Goal: Book appointment/travel/reservation

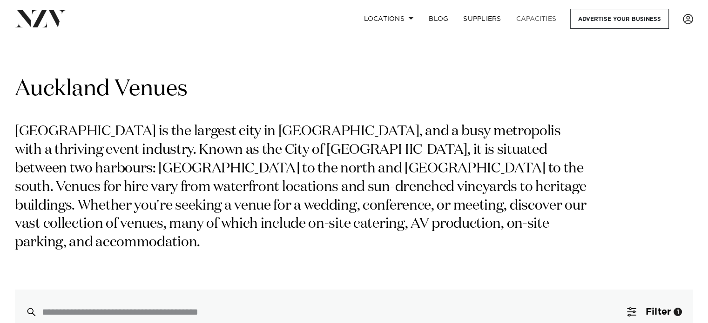
click at [541, 19] on link "Capacities" at bounding box center [535, 19] width 55 height 20
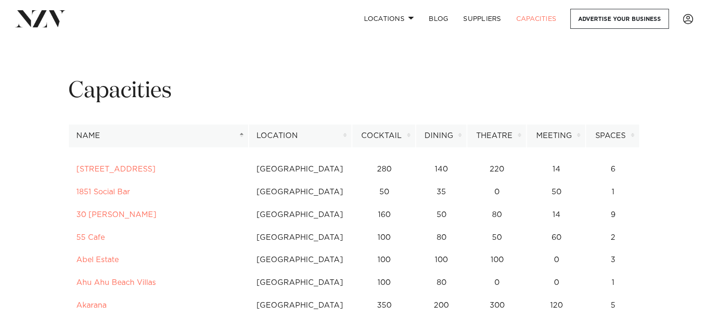
click at [334, 136] on th "Location" at bounding box center [300, 136] width 104 height 23
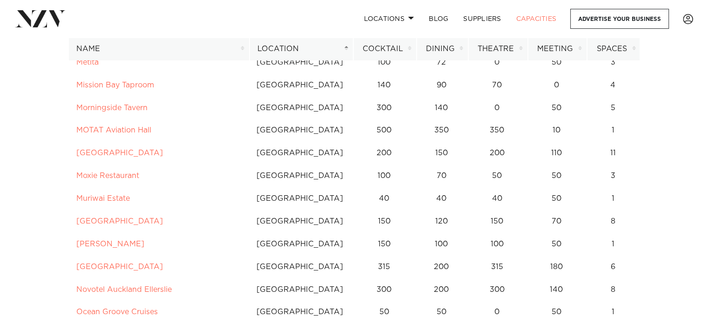
scroll to position [1216, 0]
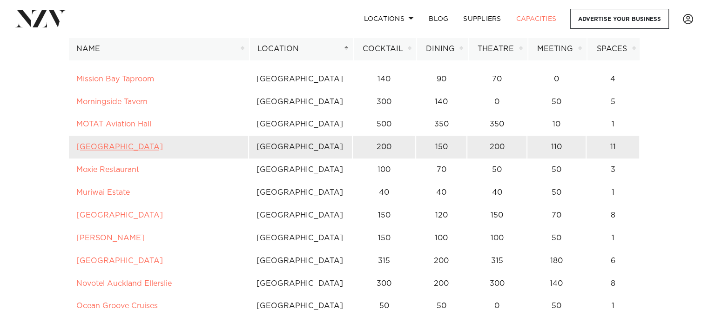
click at [155, 143] on link "[GEOGRAPHIC_DATA]" at bounding box center [119, 146] width 87 height 7
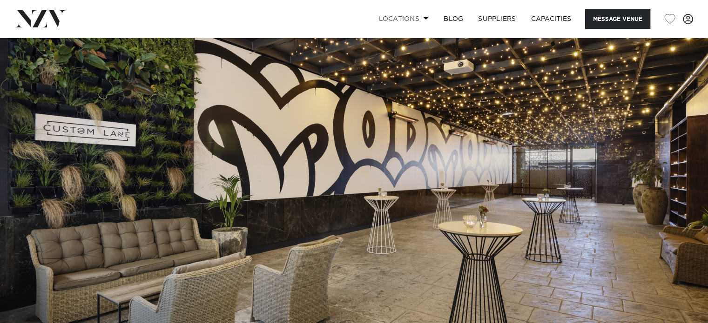
click at [420, 21] on link "Locations" at bounding box center [403, 19] width 65 height 20
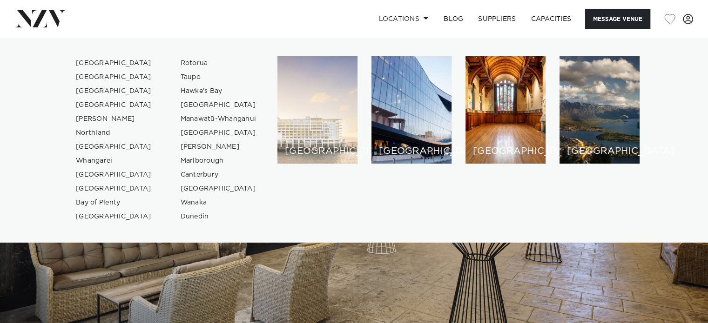
click at [309, 134] on div "[GEOGRAPHIC_DATA]" at bounding box center [317, 109] width 80 height 107
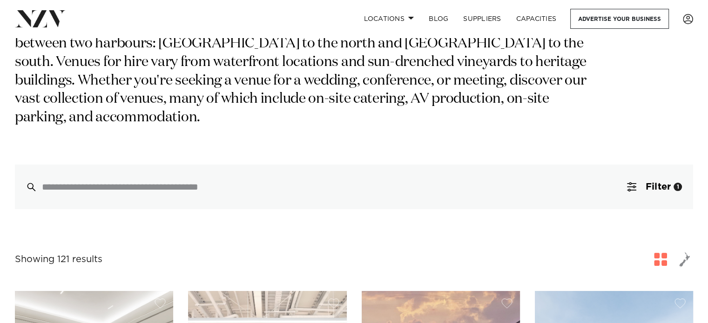
scroll to position [140, 0]
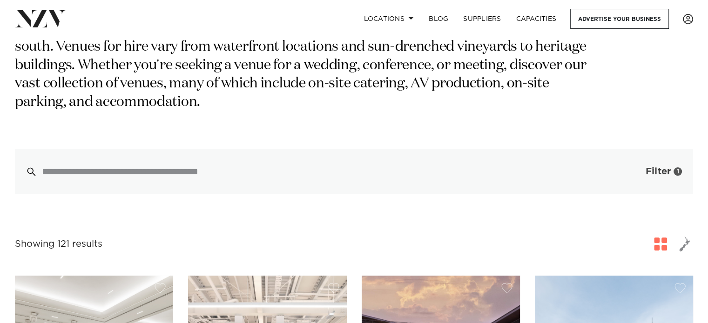
click at [636, 153] on button "Filter 1" at bounding box center [653, 171] width 77 height 45
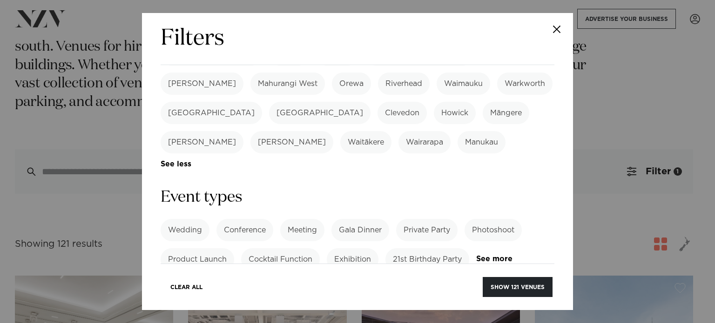
scroll to position [329, 0]
click at [308, 219] on label "Meeting" at bounding box center [302, 230] width 44 height 22
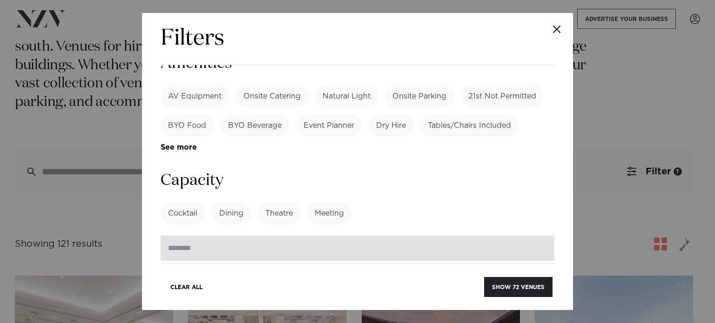
scroll to position [668, 0]
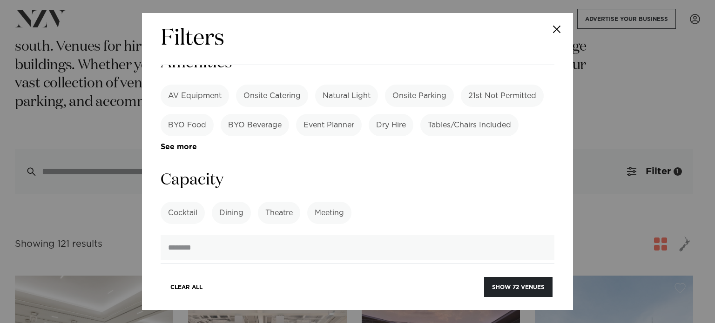
click at [333, 202] on label "Meeting" at bounding box center [329, 213] width 44 height 22
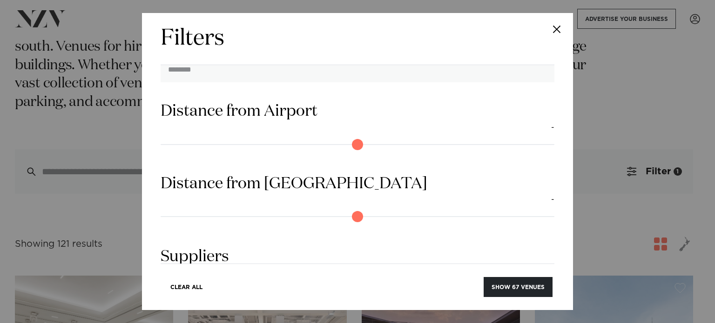
scroll to position [887, 0]
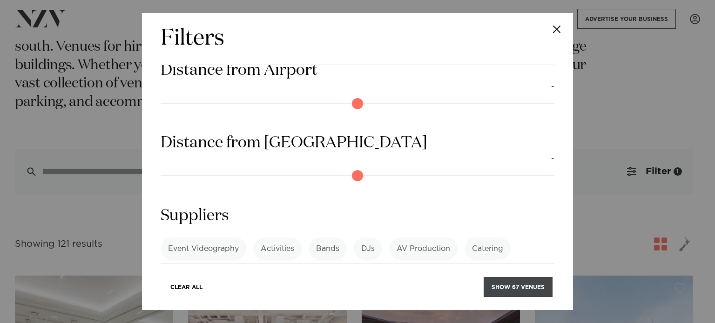
click at [498, 287] on button "Show 67 venues" at bounding box center [517, 287] width 69 height 20
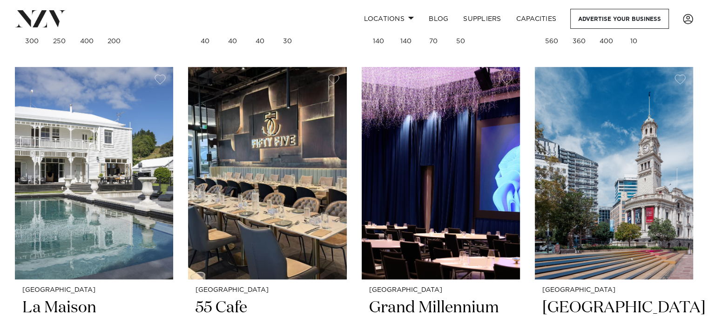
scroll to position [4322, 0]
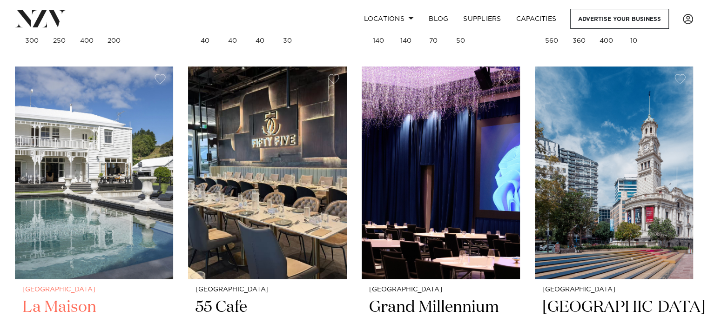
click at [141, 191] on img at bounding box center [94, 173] width 158 height 212
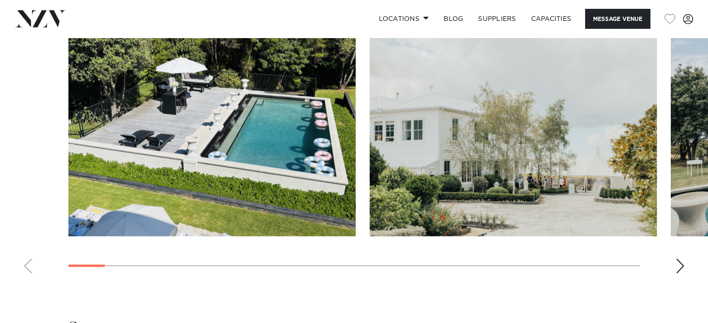
scroll to position [866, 0]
click at [682, 264] on div "Next slide" at bounding box center [679, 266] width 9 height 15
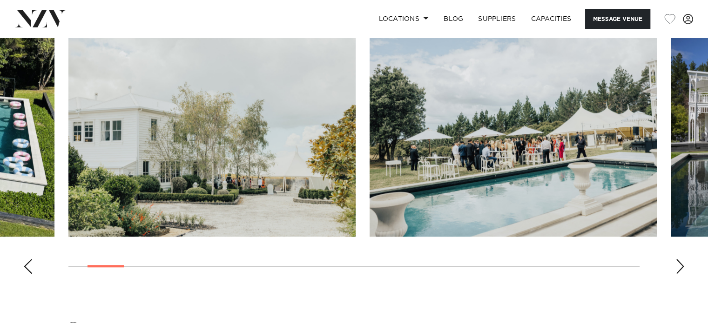
click at [682, 264] on div "Next slide" at bounding box center [679, 266] width 9 height 15
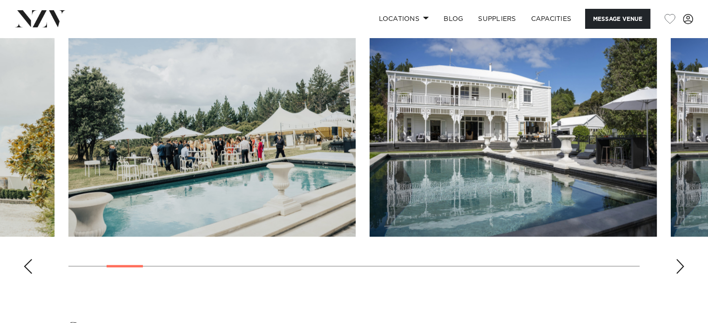
click at [682, 264] on div "Next slide" at bounding box center [679, 266] width 9 height 15
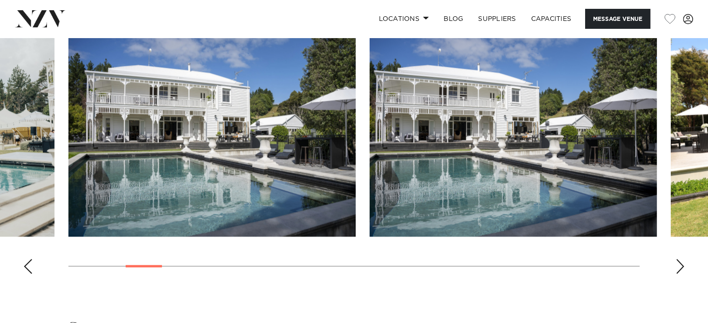
click at [682, 264] on div "Next slide" at bounding box center [679, 266] width 9 height 15
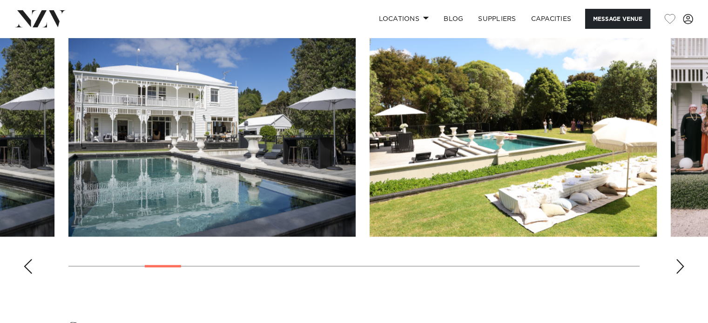
click at [682, 264] on div "Next slide" at bounding box center [679, 266] width 9 height 15
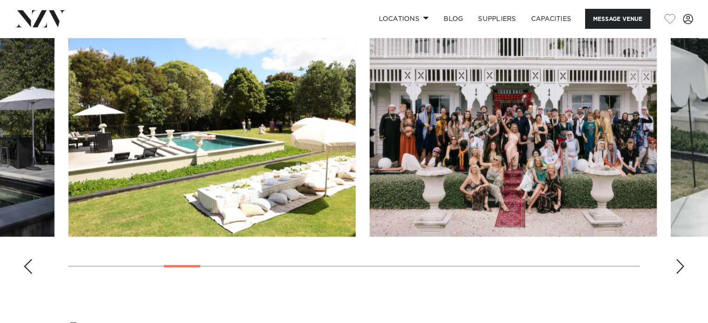
click at [677, 264] on swiper-container at bounding box center [354, 153] width 708 height 255
click at [677, 269] on div "Next slide" at bounding box center [679, 266] width 9 height 15
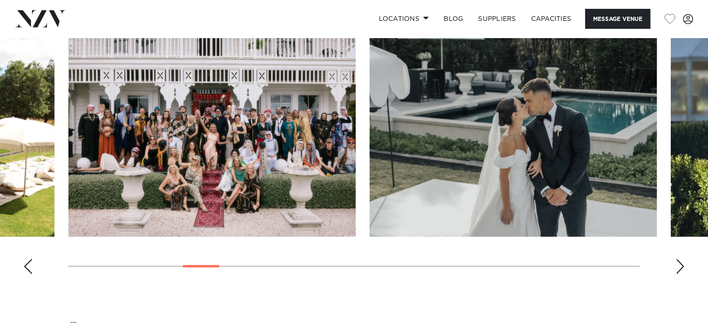
click at [677, 269] on div "Next slide" at bounding box center [679, 266] width 9 height 15
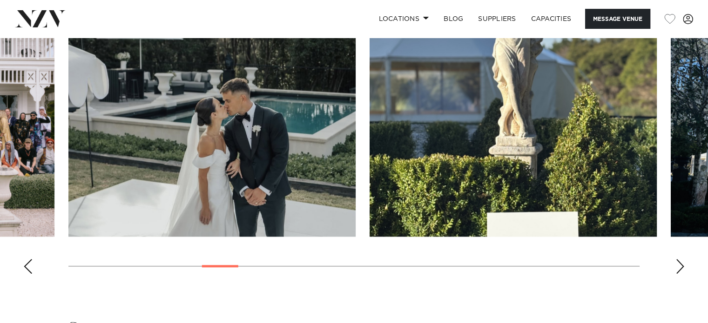
click at [677, 269] on div "Next slide" at bounding box center [679, 266] width 9 height 15
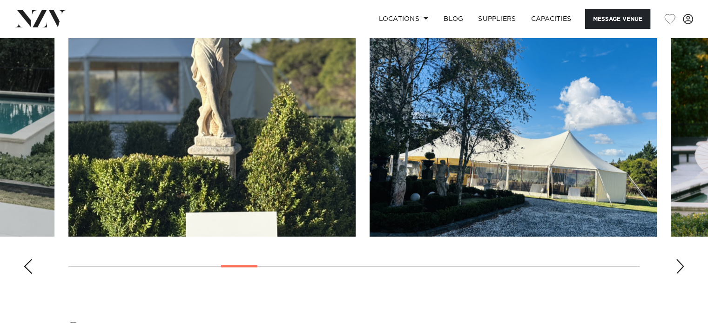
click at [677, 269] on div "Next slide" at bounding box center [679, 266] width 9 height 15
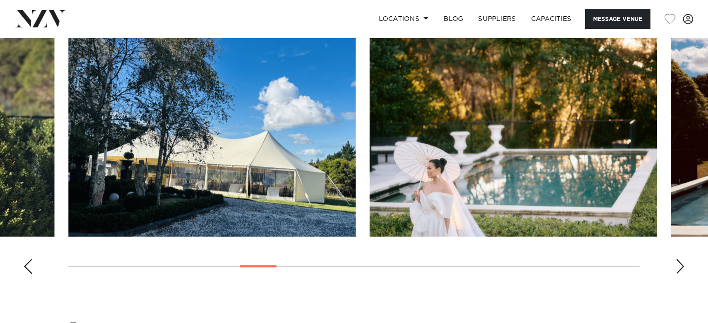
click at [677, 269] on div "Next slide" at bounding box center [679, 266] width 9 height 15
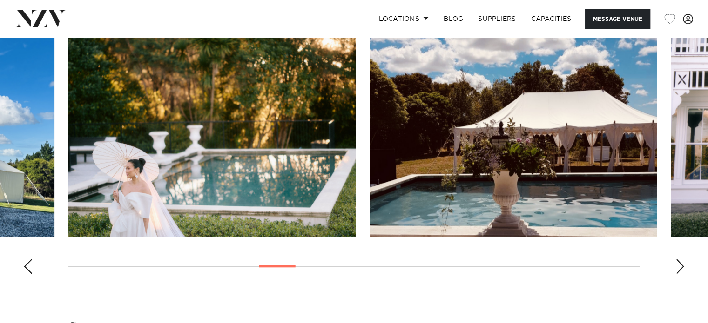
click at [677, 269] on div "Next slide" at bounding box center [679, 266] width 9 height 15
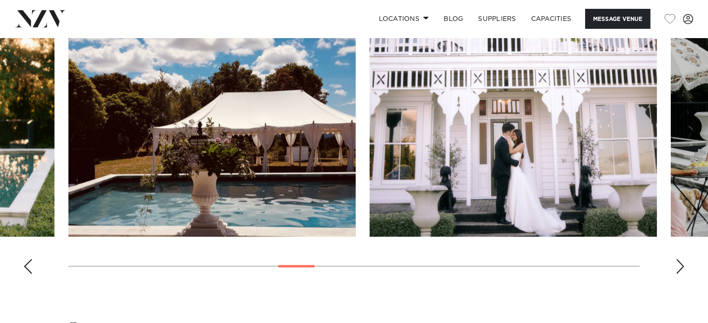
click at [677, 269] on div "Next slide" at bounding box center [679, 266] width 9 height 15
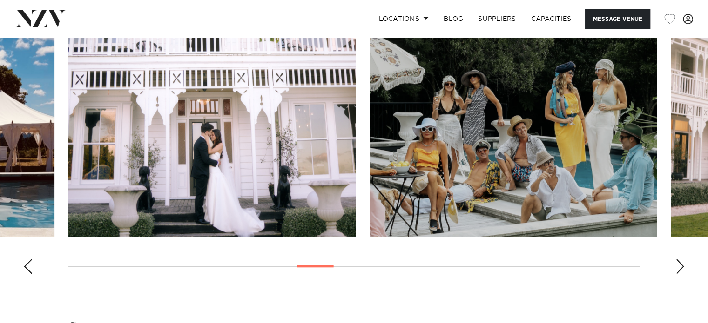
click at [677, 269] on div "Next slide" at bounding box center [679, 266] width 9 height 15
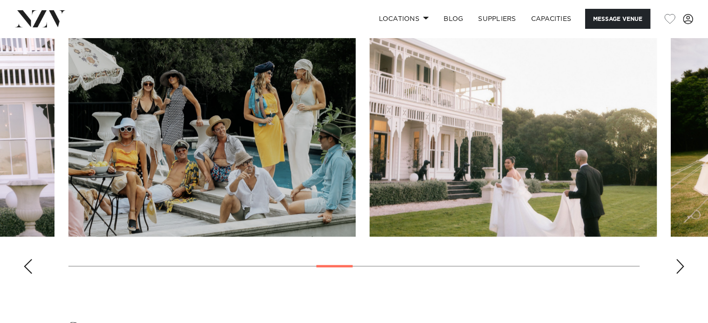
click at [677, 269] on div "Next slide" at bounding box center [679, 266] width 9 height 15
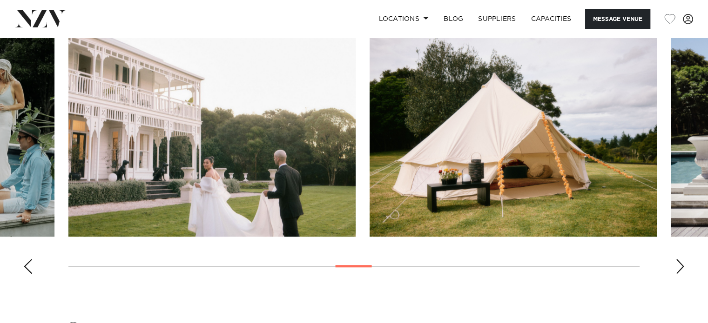
click at [677, 269] on div "Next slide" at bounding box center [679, 266] width 9 height 15
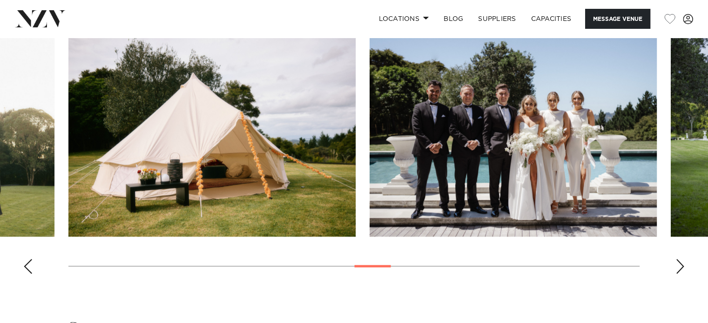
click at [677, 269] on div "Next slide" at bounding box center [679, 266] width 9 height 15
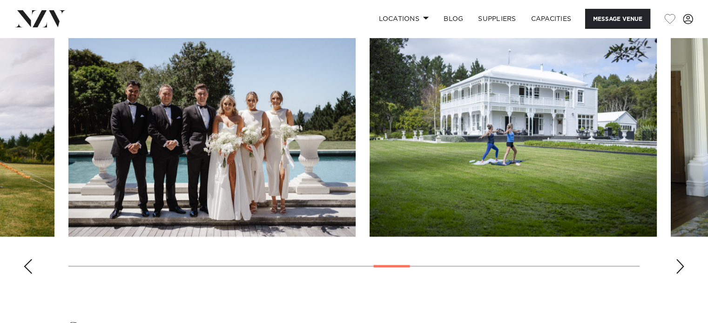
click at [677, 269] on div "Next slide" at bounding box center [679, 266] width 9 height 15
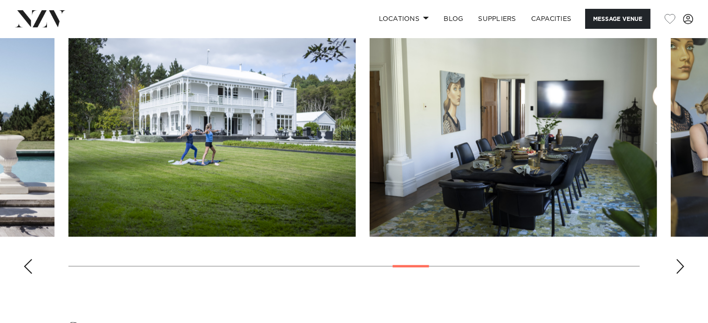
click at [677, 269] on div "Next slide" at bounding box center [679, 266] width 9 height 15
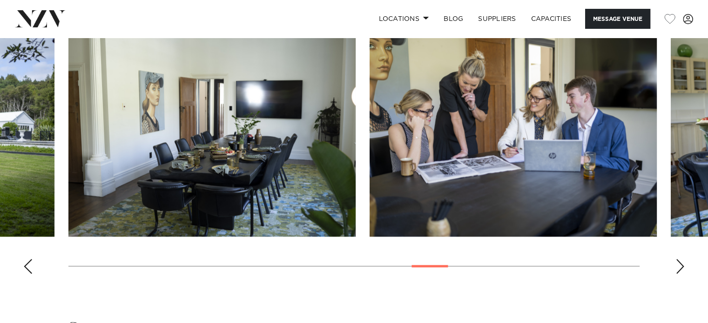
click at [677, 269] on div "Next slide" at bounding box center [679, 266] width 9 height 15
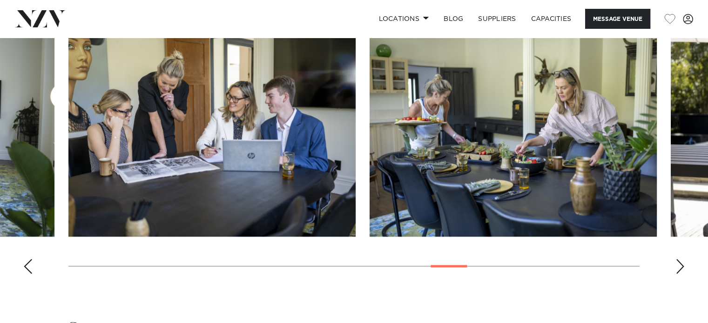
click at [677, 269] on div "Next slide" at bounding box center [679, 266] width 9 height 15
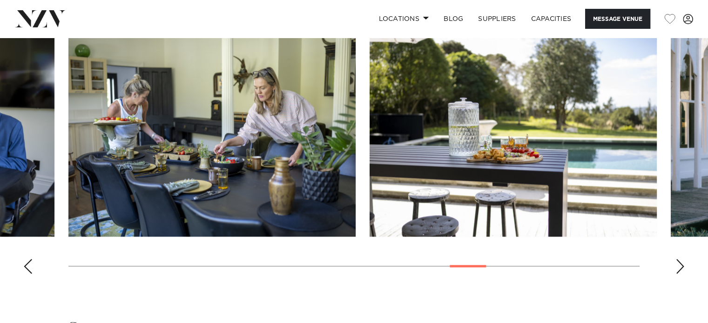
click at [677, 269] on div "Next slide" at bounding box center [679, 266] width 9 height 15
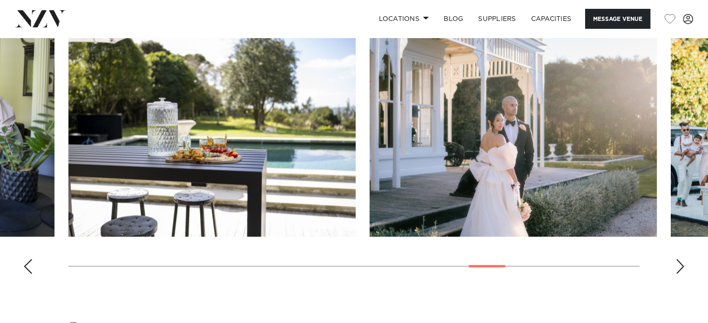
click at [677, 269] on div "Next slide" at bounding box center [679, 266] width 9 height 15
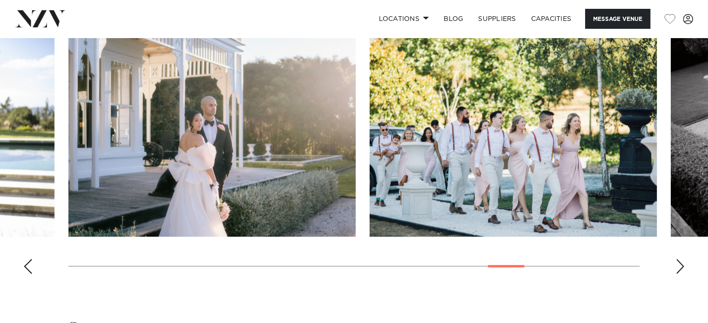
click at [677, 269] on div "Next slide" at bounding box center [679, 266] width 9 height 15
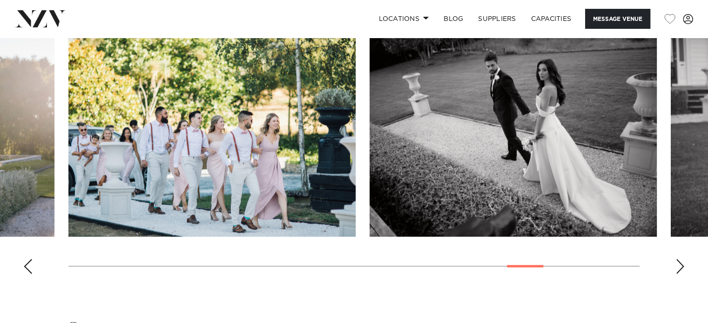
click at [677, 269] on div "Next slide" at bounding box center [679, 266] width 9 height 15
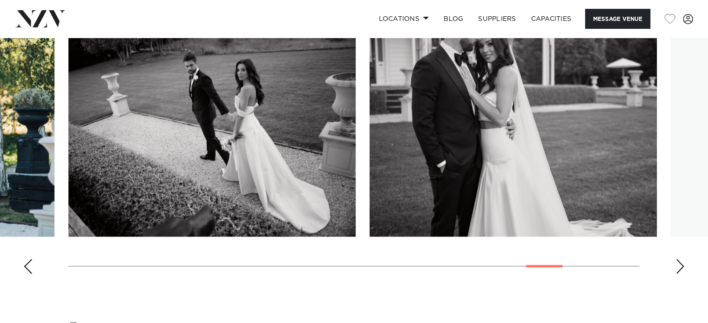
click at [677, 269] on div "Next slide" at bounding box center [679, 266] width 9 height 15
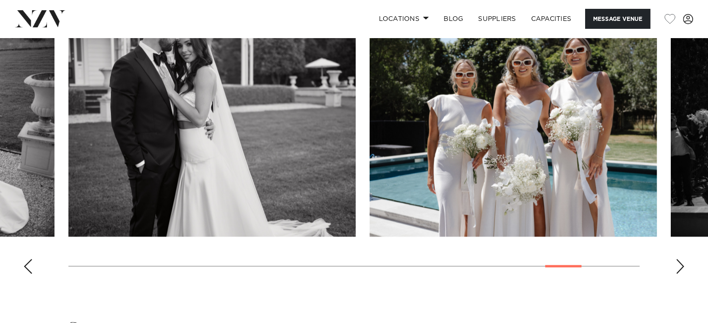
click at [677, 269] on div "Next slide" at bounding box center [679, 266] width 9 height 15
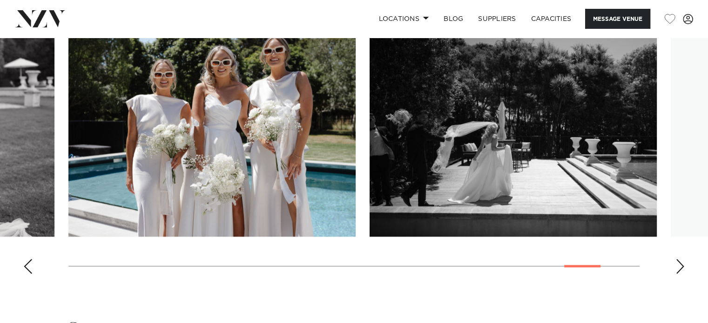
click at [677, 269] on div "Next slide" at bounding box center [679, 266] width 9 height 15
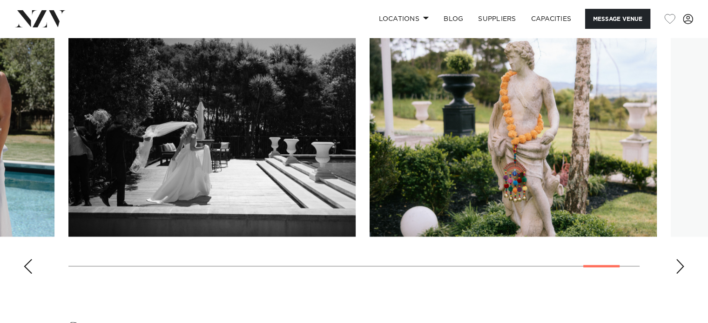
click at [677, 269] on div "Next slide" at bounding box center [679, 266] width 9 height 15
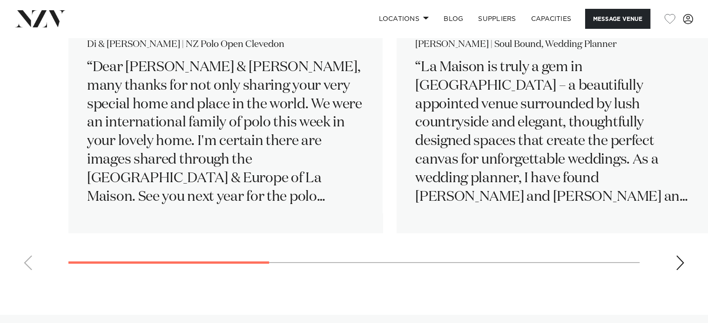
scroll to position [1417, 0]
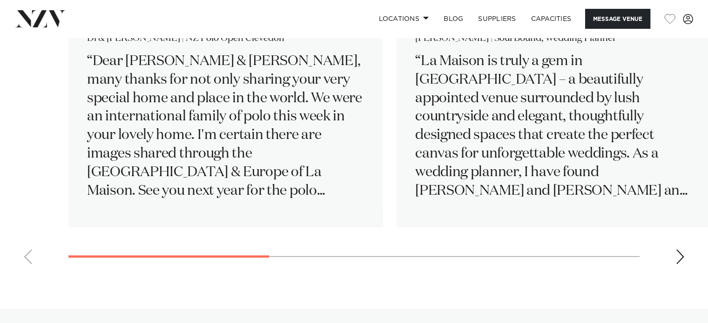
click at [42, 27] on img at bounding box center [40, 18] width 51 height 17
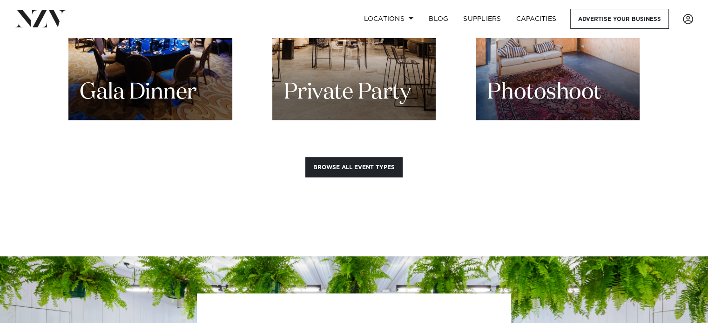
scroll to position [1318, 0]
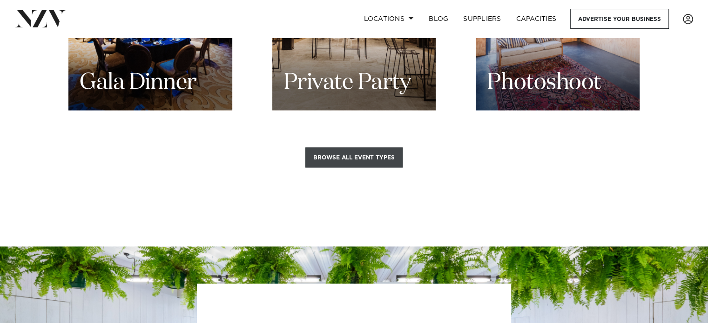
click at [347, 147] on button "Browse all event types" at bounding box center [353, 157] width 97 height 20
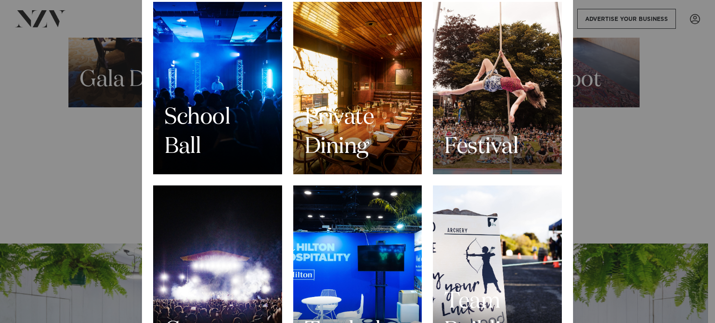
scroll to position [811, 0]
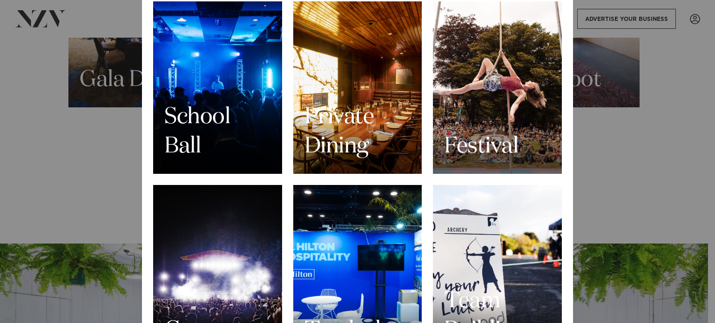
click at [347, 130] on h3 "Private Dining" at bounding box center [357, 132] width 107 height 59
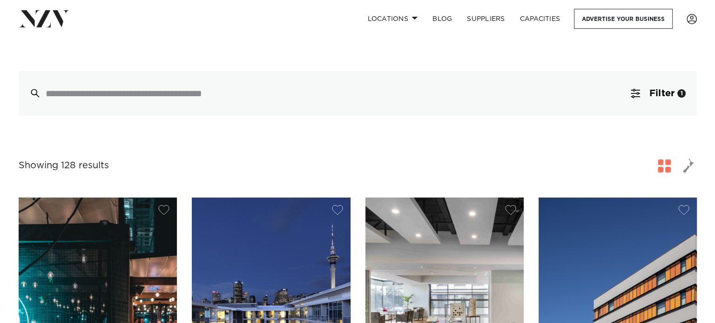
scroll to position [164, 0]
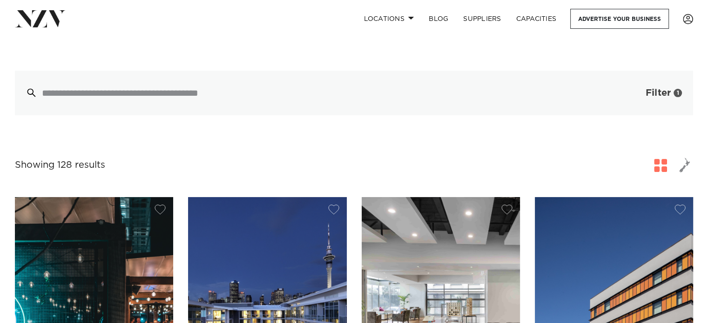
click at [649, 92] on span "Filter" at bounding box center [657, 92] width 25 height 9
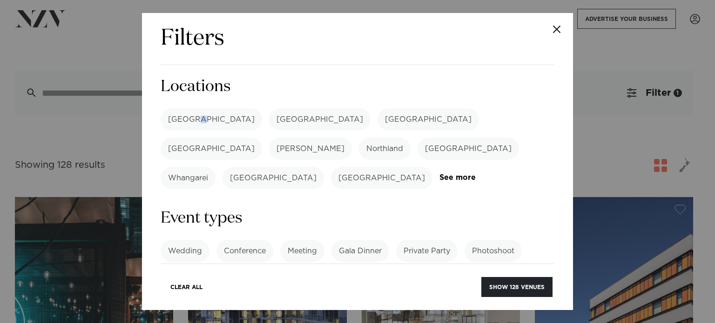
click at [193, 121] on label "[GEOGRAPHIC_DATA]" at bounding box center [211, 119] width 101 height 22
click at [174, 124] on label "[GEOGRAPHIC_DATA]" at bounding box center [211, 119] width 101 height 22
click at [509, 288] on button "Show 65 venues" at bounding box center [517, 287] width 69 height 20
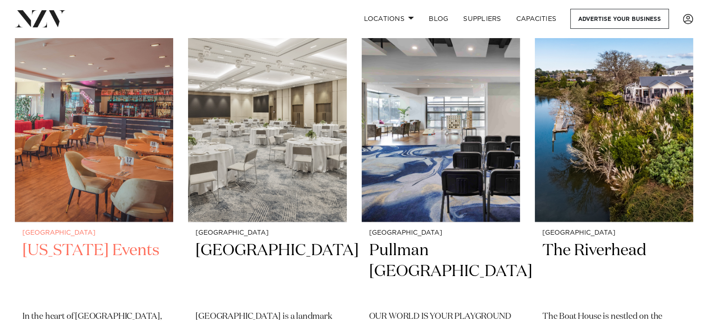
scroll to position [1503, 0]
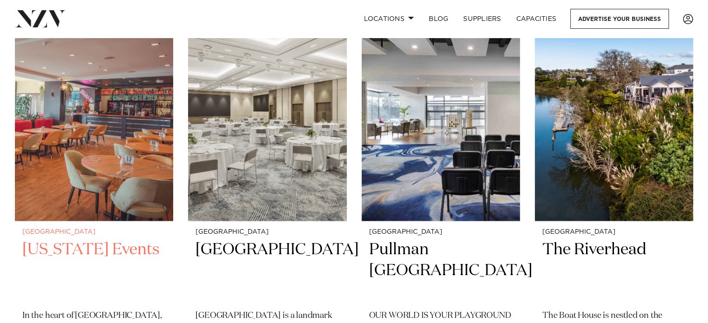
click at [120, 172] on img at bounding box center [94, 115] width 158 height 212
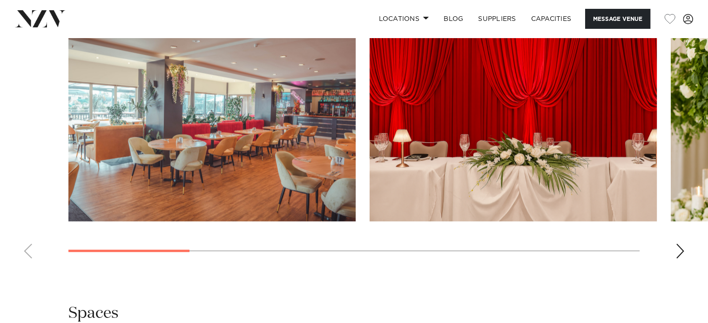
scroll to position [903, 0]
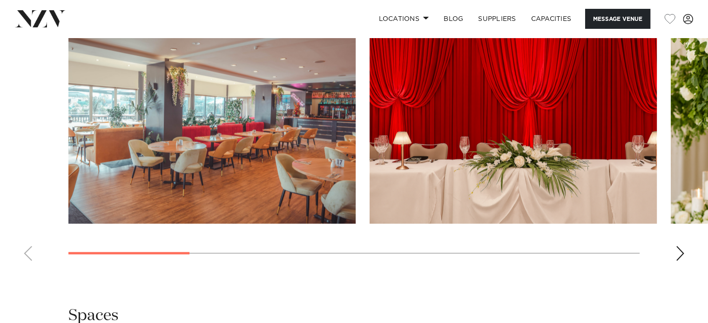
click at [679, 248] on div "Next slide" at bounding box center [679, 253] width 9 height 15
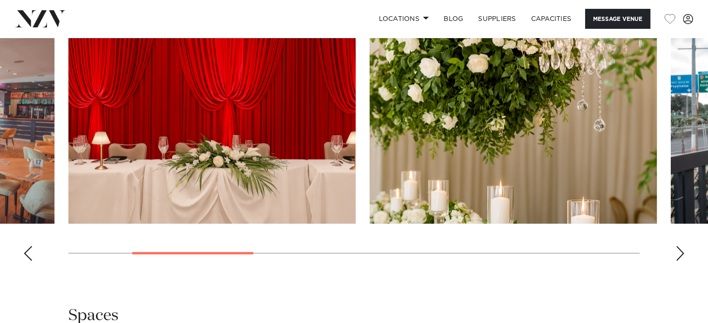
click at [679, 248] on div "Next slide" at bounding box center [679, 253] width 9 height 15
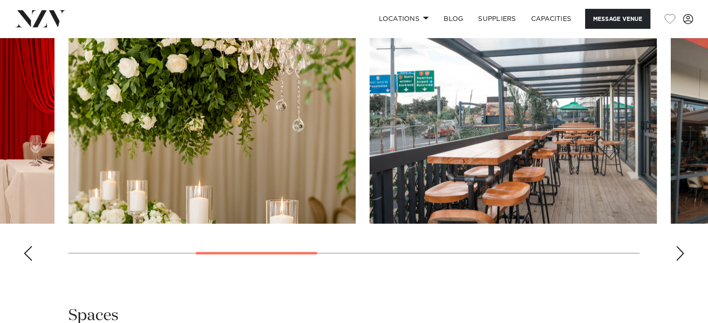
click at [679, 248] on div "Next slide" at bounding box center [679, 253] width 9 height 15
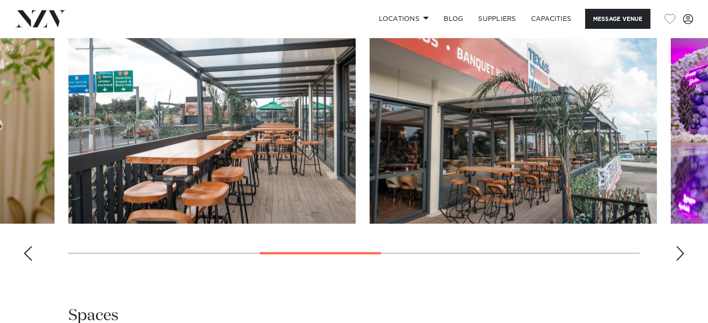
click at [678, 246] on div "Next slide" at bounding box center [679, 253] width 9 height 15
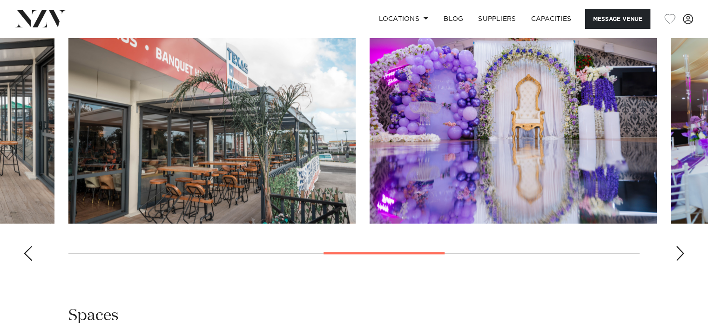
click at [678, 246] on div "Next slide" at bounding box center [679, 253] width 9 height 15
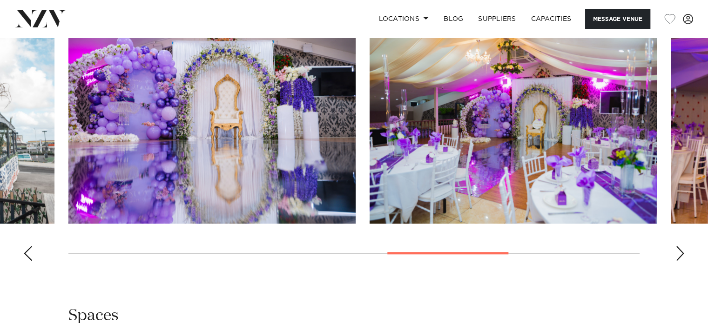
click at [678, 246] on div "Next slide" at bounding box center [679, 253] width 9 height 15
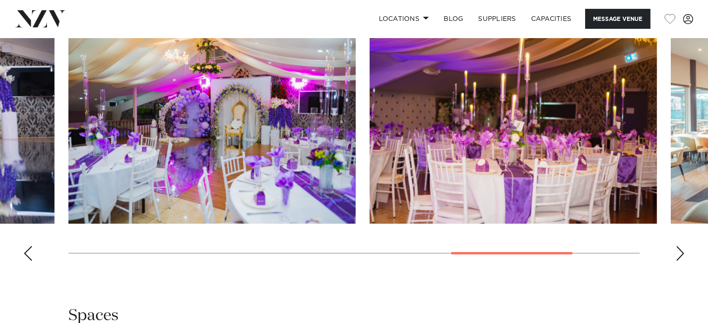
click at [678, 246] on div "Next slide" at bounding box center [679, 253] width 9 height 15
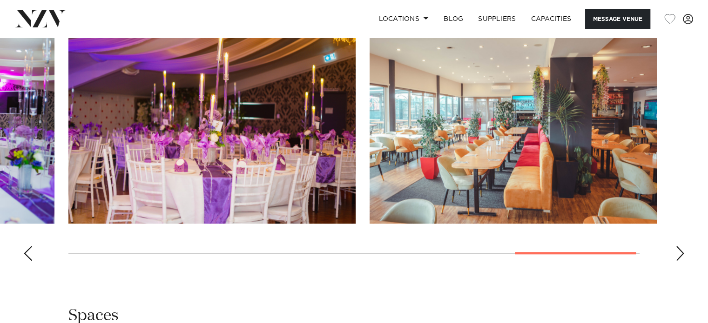
click at [678, 246] on div "Next slide" at bounding box center [679, 253] width 9 height 15
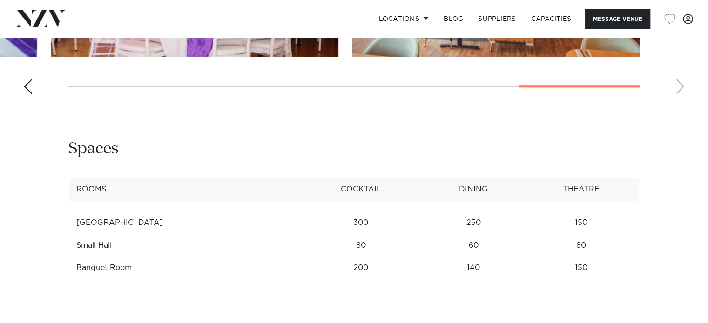
scroll to position [1071, 0]
